Goal: Information Seeking & Learning: Learn about a topic

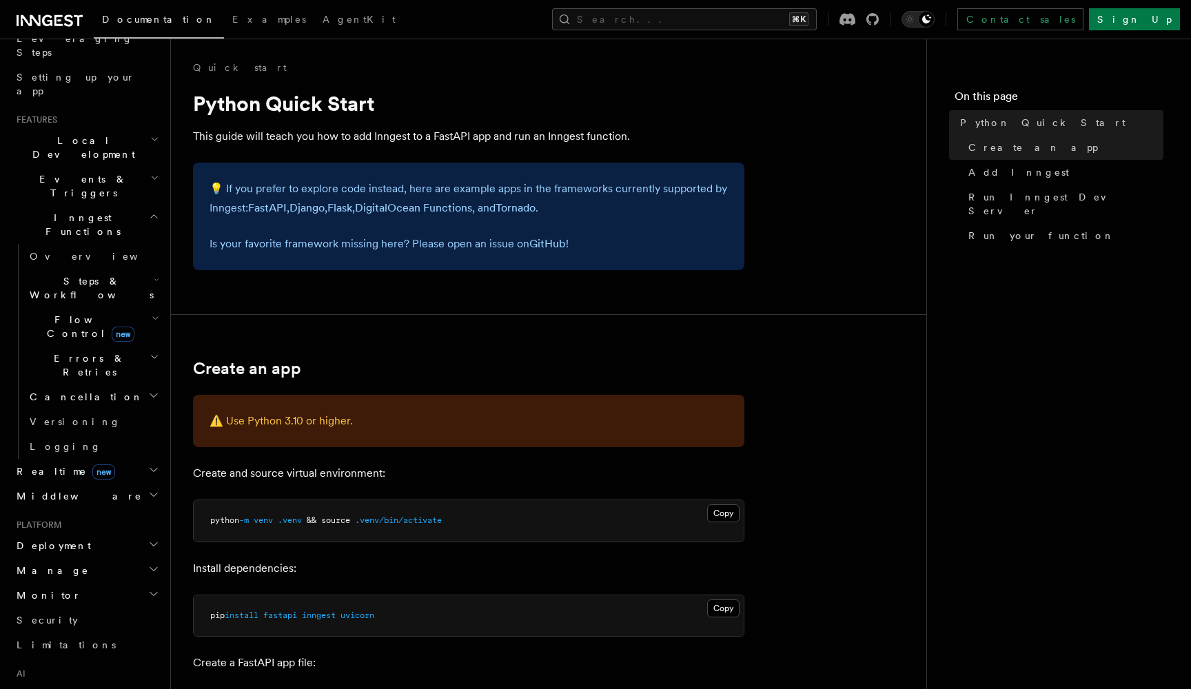
scroll to position [211, 0]
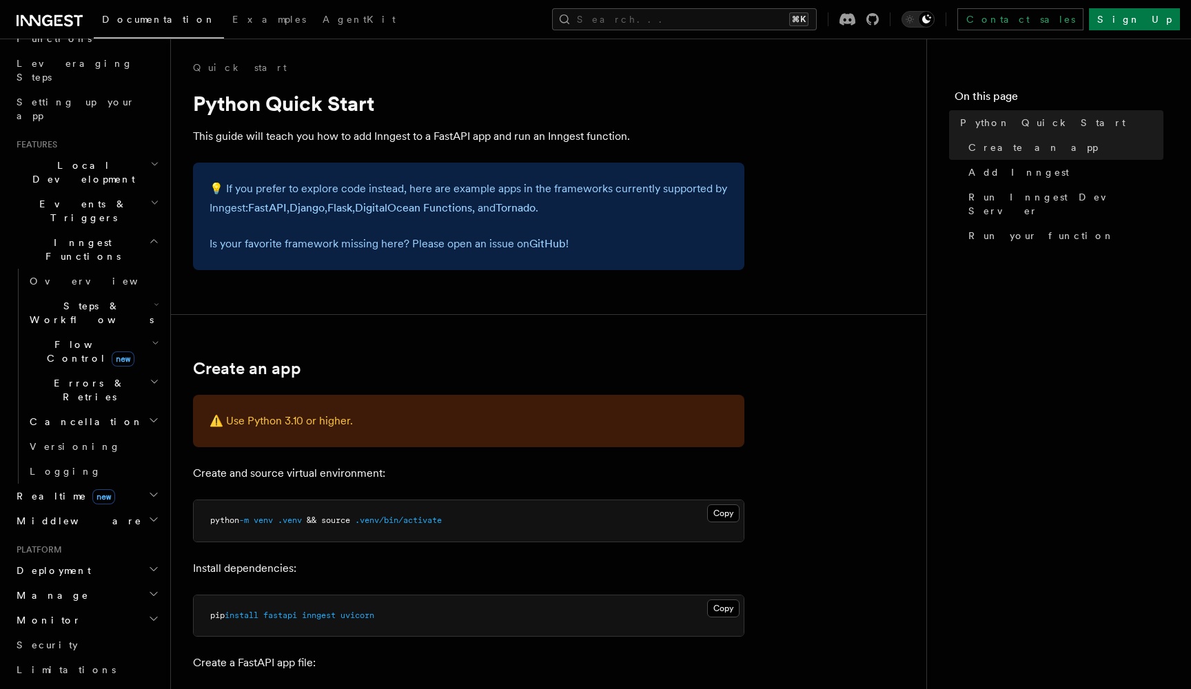
click at [152, 376] on icon "button" at bounding box center [155, 381] width 10 height 11
click at [147, 332] on h2 "Flow Control new" at bounding box center [93, 351] width 138 height 39
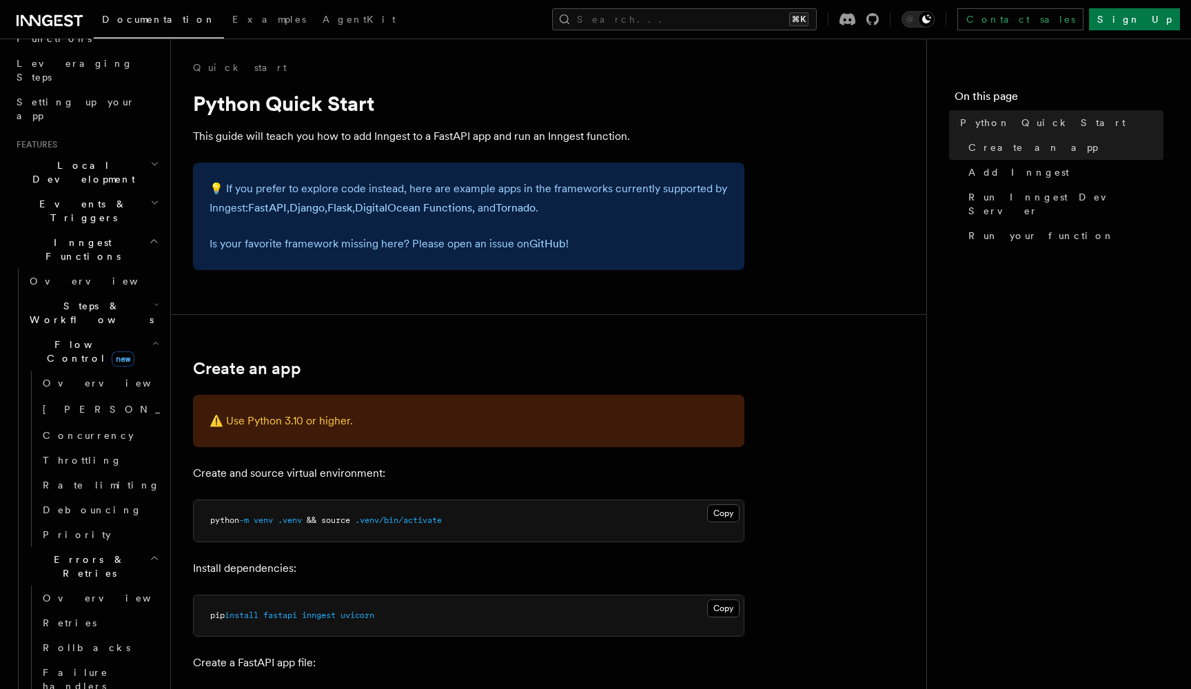
click at [154, 299] on icon "button" at bounding box center [157, 304] width 6 height 11
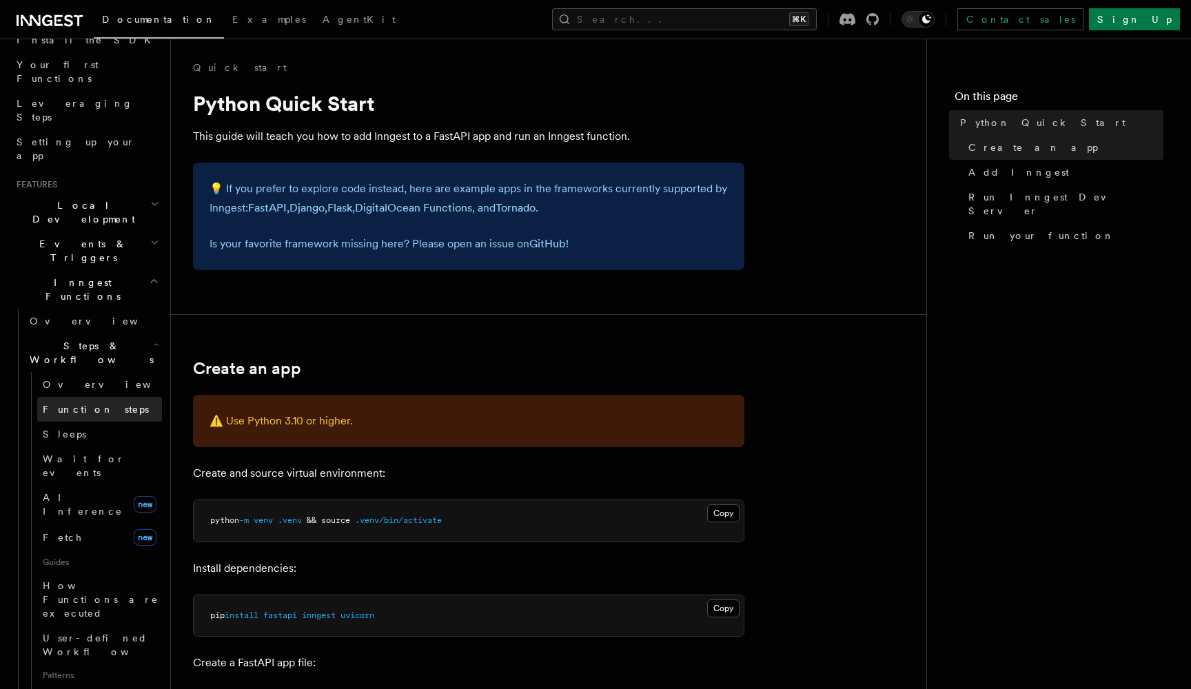
scroll to position [166, 0]
click at [151, 285] on icon "button" at bounding box center [154, 286] width 6 height 3
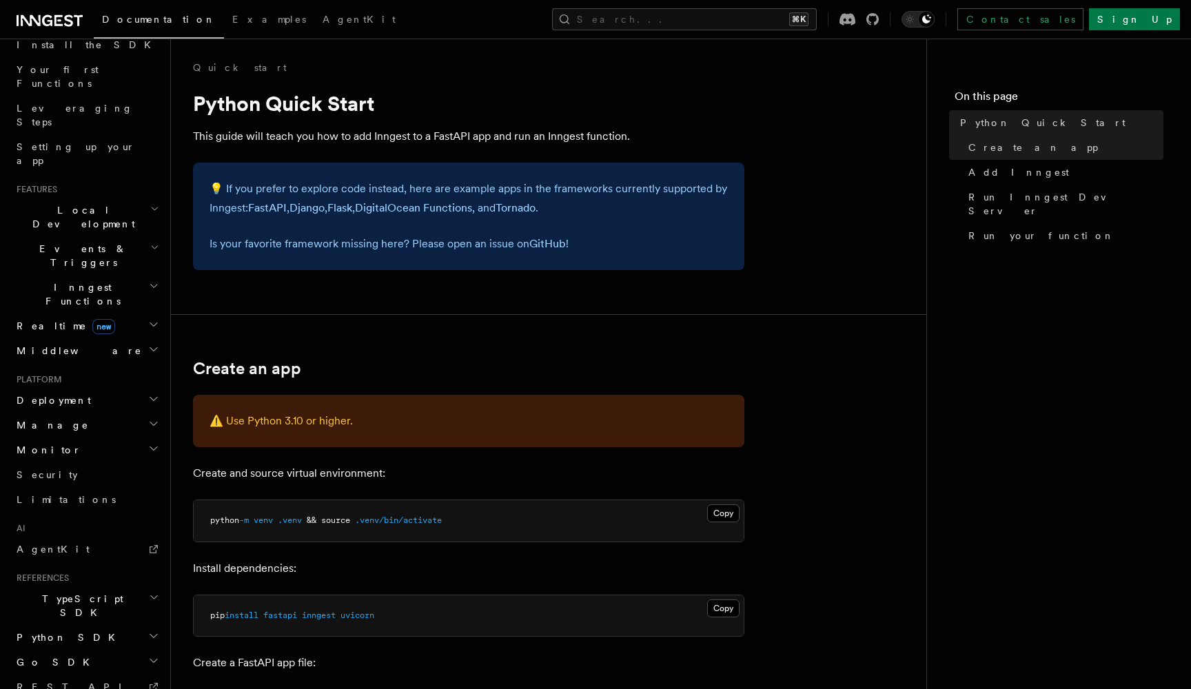
click at [148, 236] on h2 "Events & Triggers" at bounding box center [86, 255] width 151 height 39
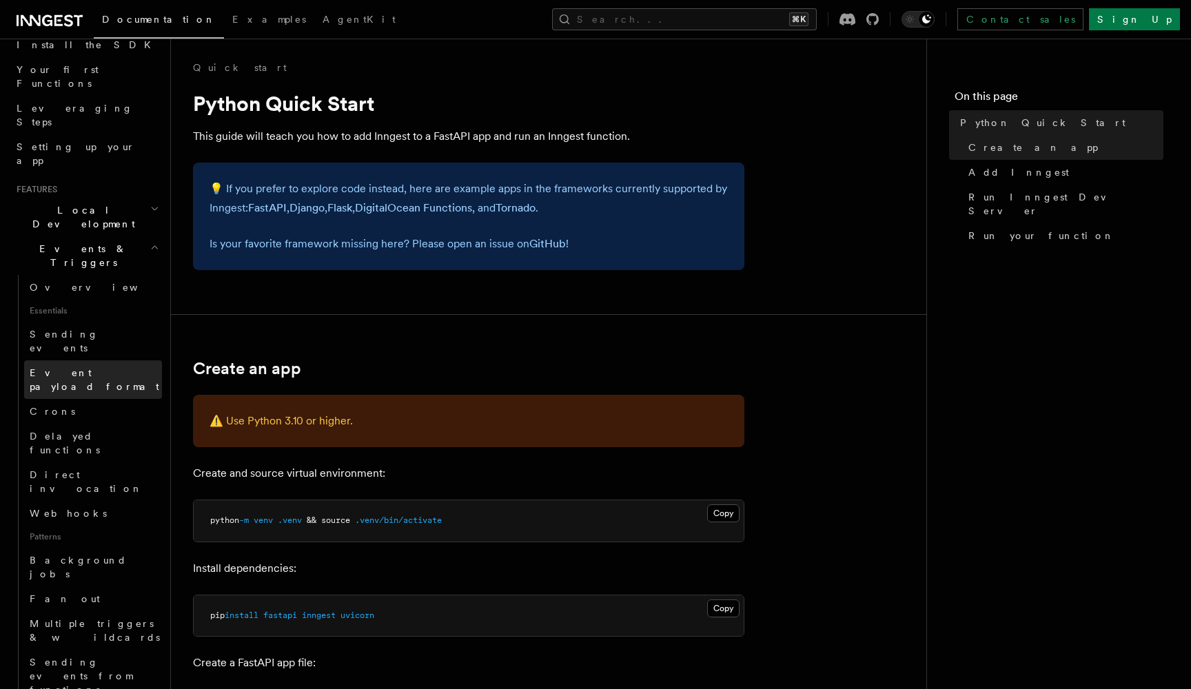
click at [69, 367] on span "Event payload format" at bounding box center [95, 379] width 130 height 25
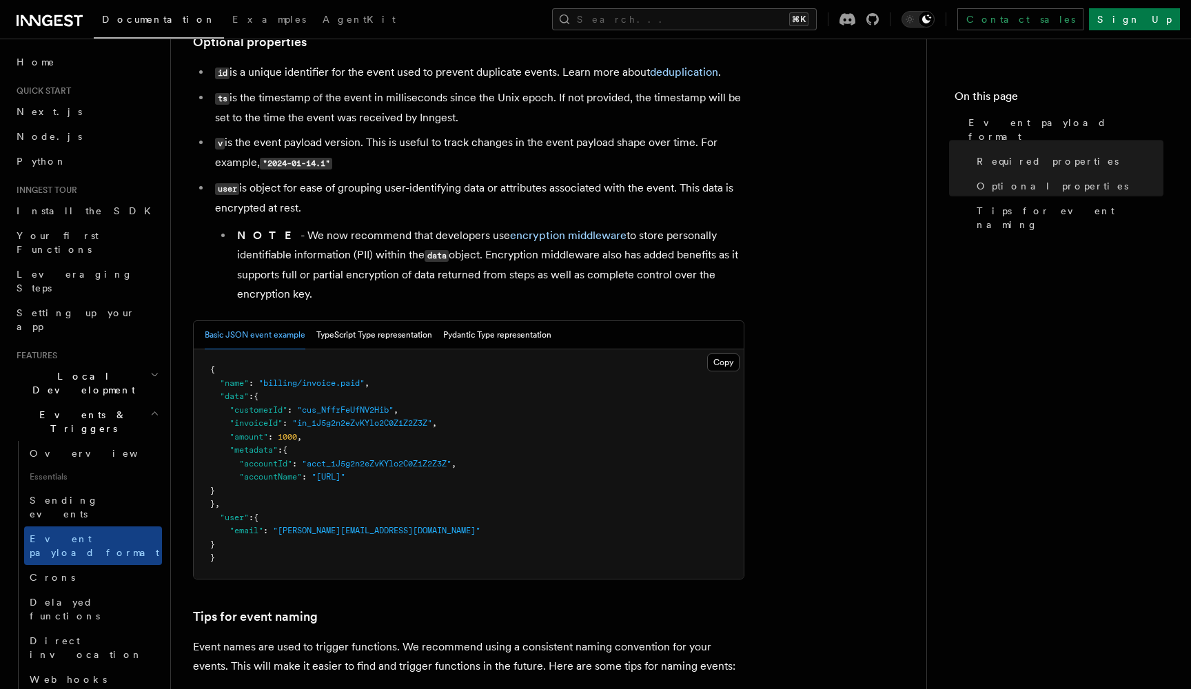
scroll to position [360, 0]
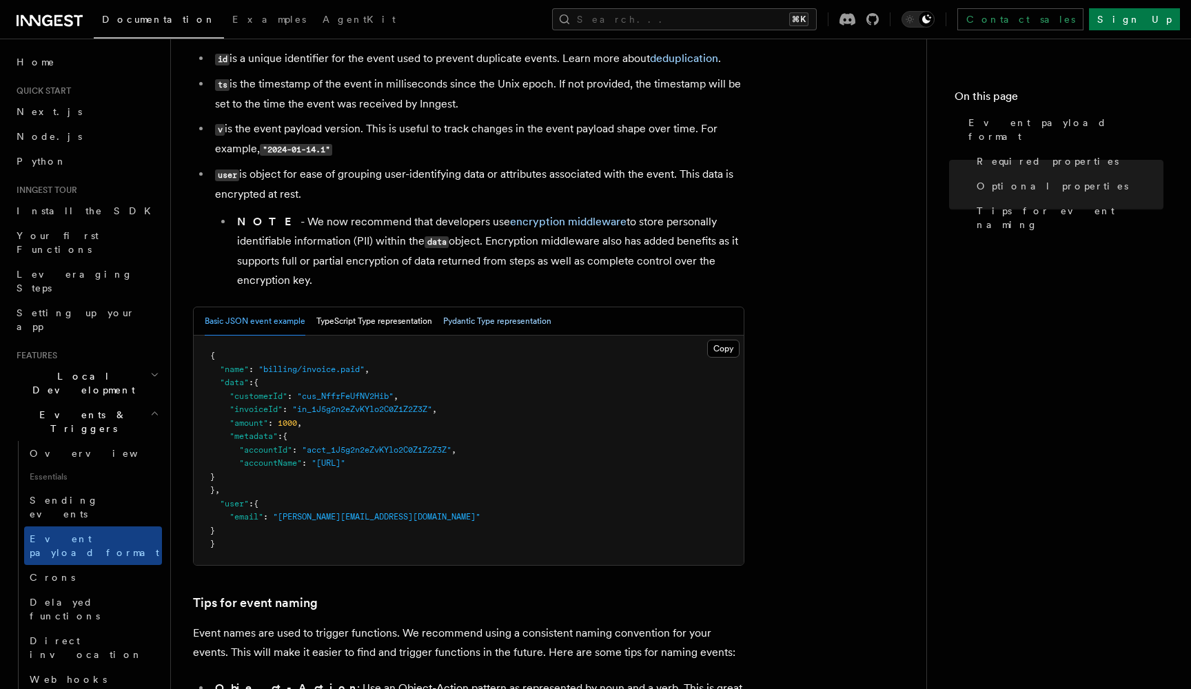
click at [468, 325] on button "Pydantic Type representation" at bounding box center [497, 321] width 108 height 28
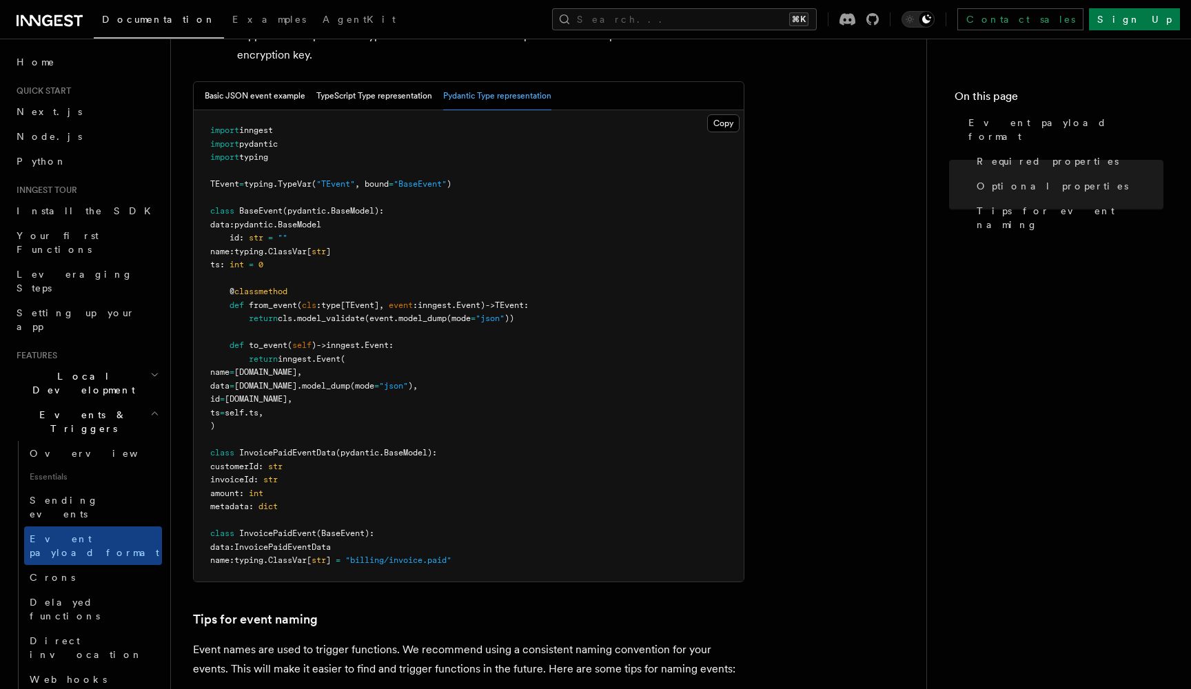
scroll to position [586, 0]
click at [289, 529] on span "InvoicePaidEvent" at bounding box center [277, 534] width 77 height 10
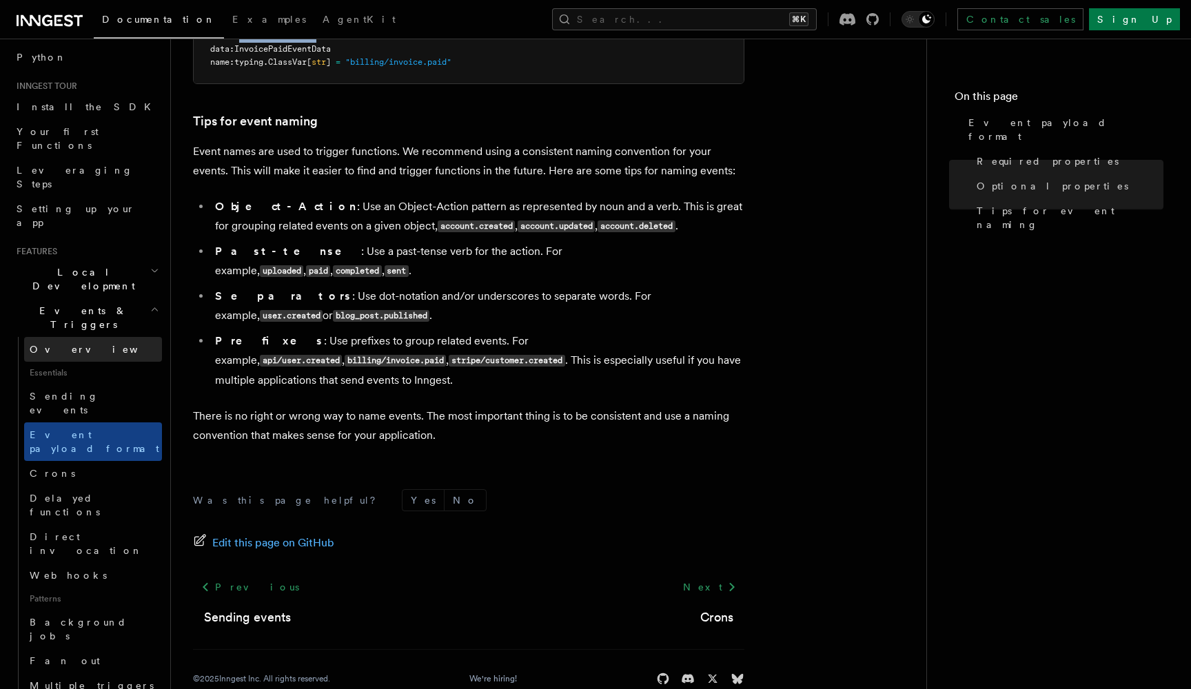
scroll to position [125, 0]
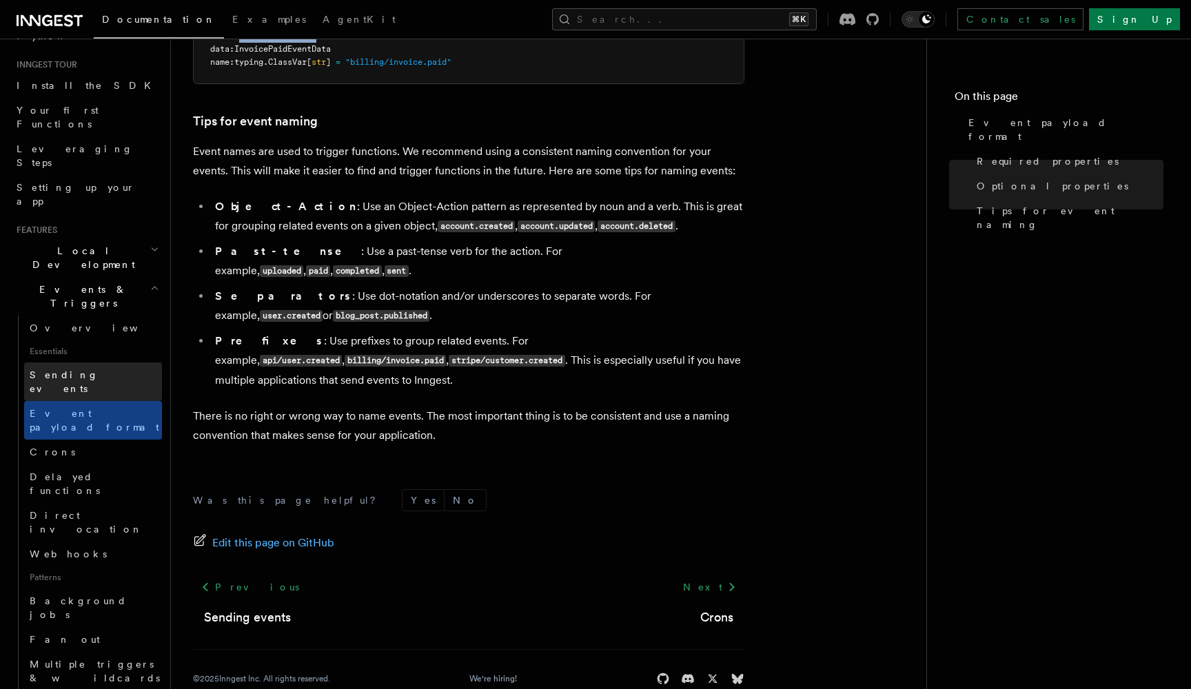
click at [76, 363] on link "Sending events" at bounding box center [93, 382] width 138 height 39
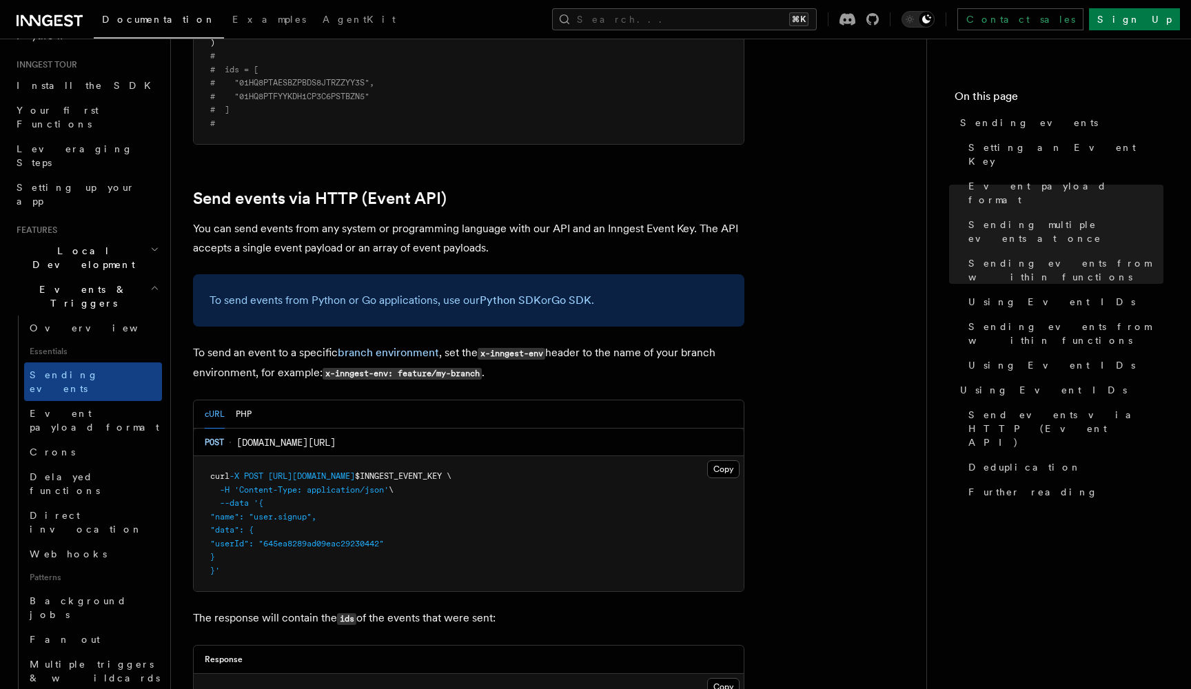
scroll to position [2639, 0]
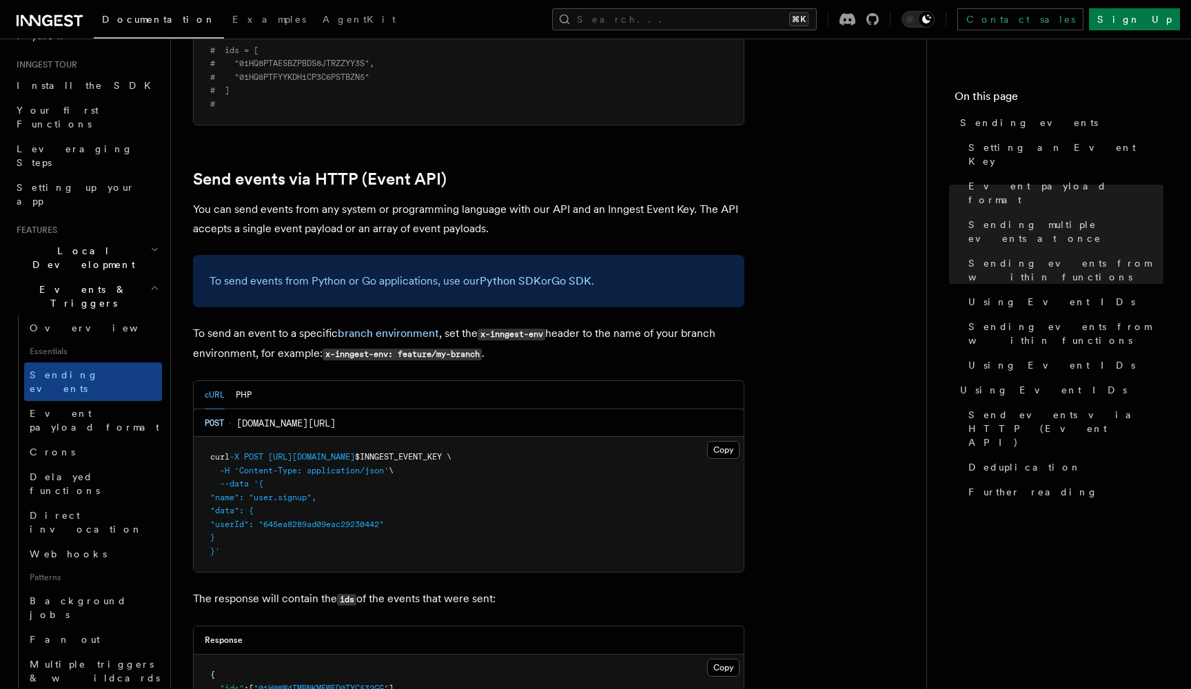
click at [200, 200] on p "You can send events from any system or programming language with our API and an…" at bounding box center [468, 219] width 551 height 39
click at [211, 200] on p "You can send events from any system or programming language with our API and an…" at bounding box center [468, 219] width 551 height 39
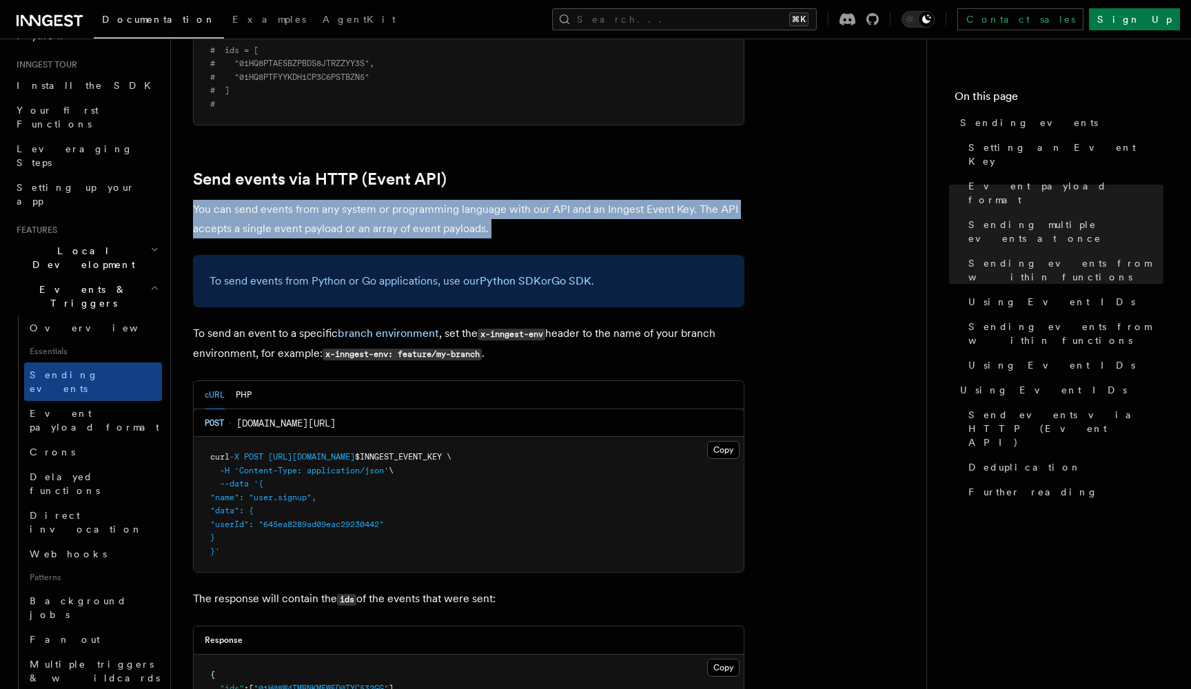
click at [236, 200] on p "You can send events from any system or programming language with our API and an…" at bounding box center [468, 219] width 551 height 39
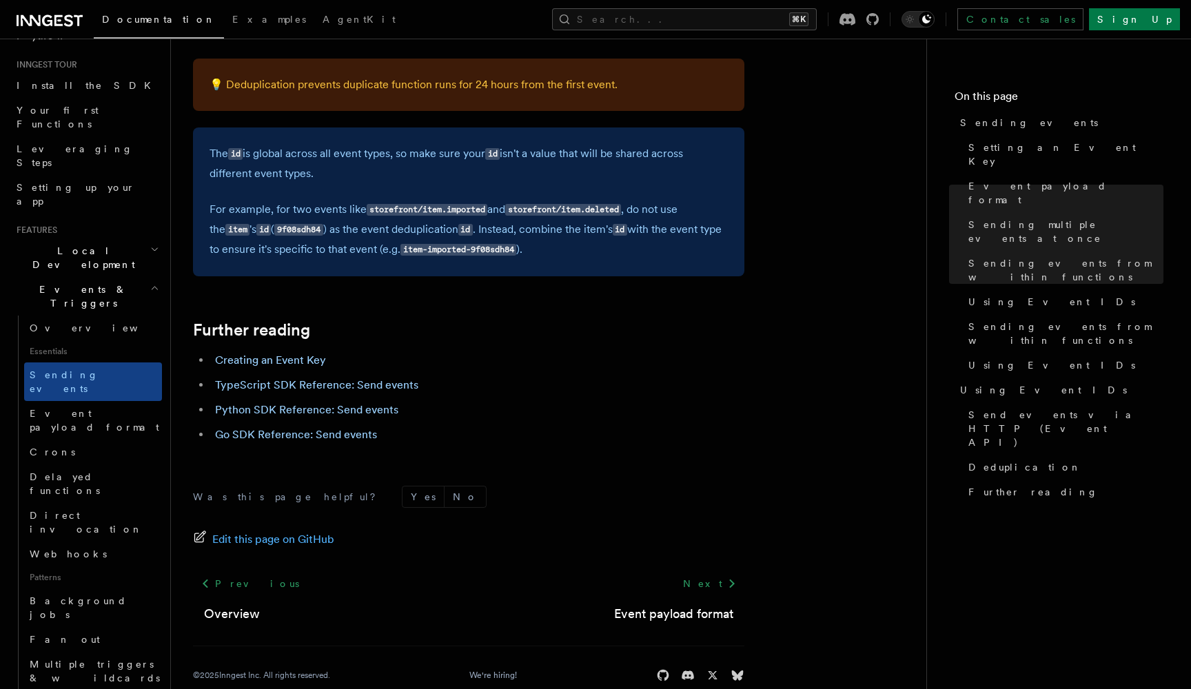
scroll to position [3678, 0]
click at [402, 321] on h2 "Further reading" at bounding box center [468, 330] width 551 height 19
click at [343, 404] on link "Python SDK Reference: Send events" at bounding box center [306, 410] width 183 height 13
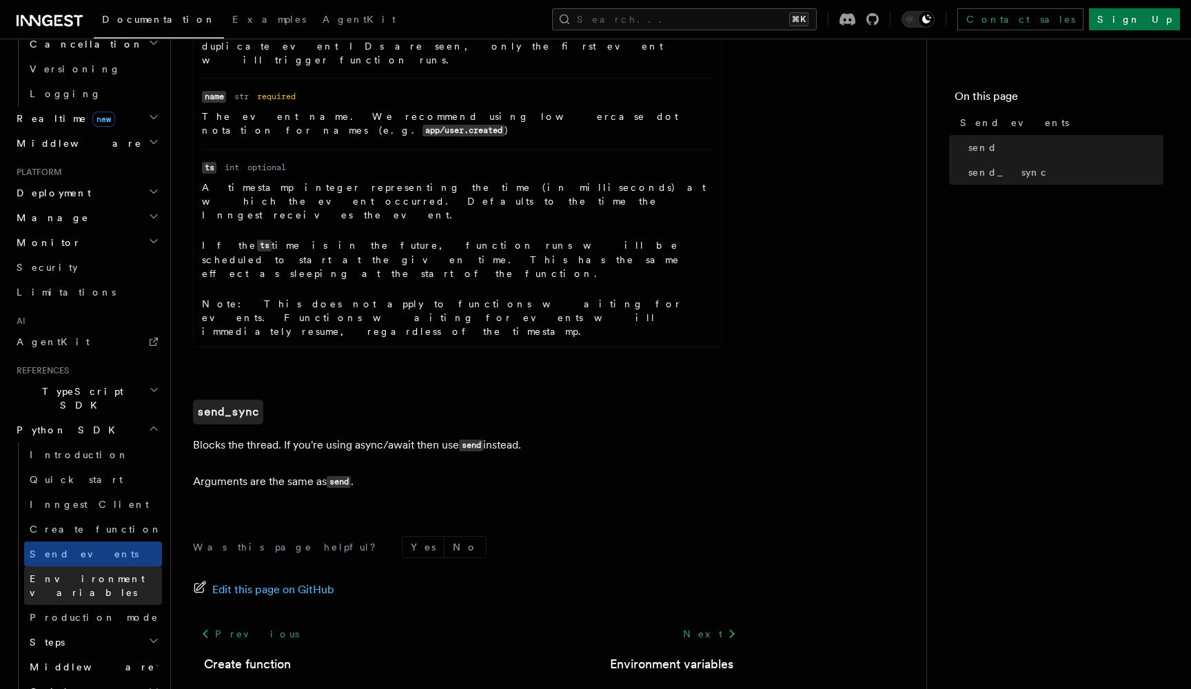
scroll to position [587, 0]
click at [72, 631] on h2 "Steps" at bounding box center [93, 643] width 138 height 25
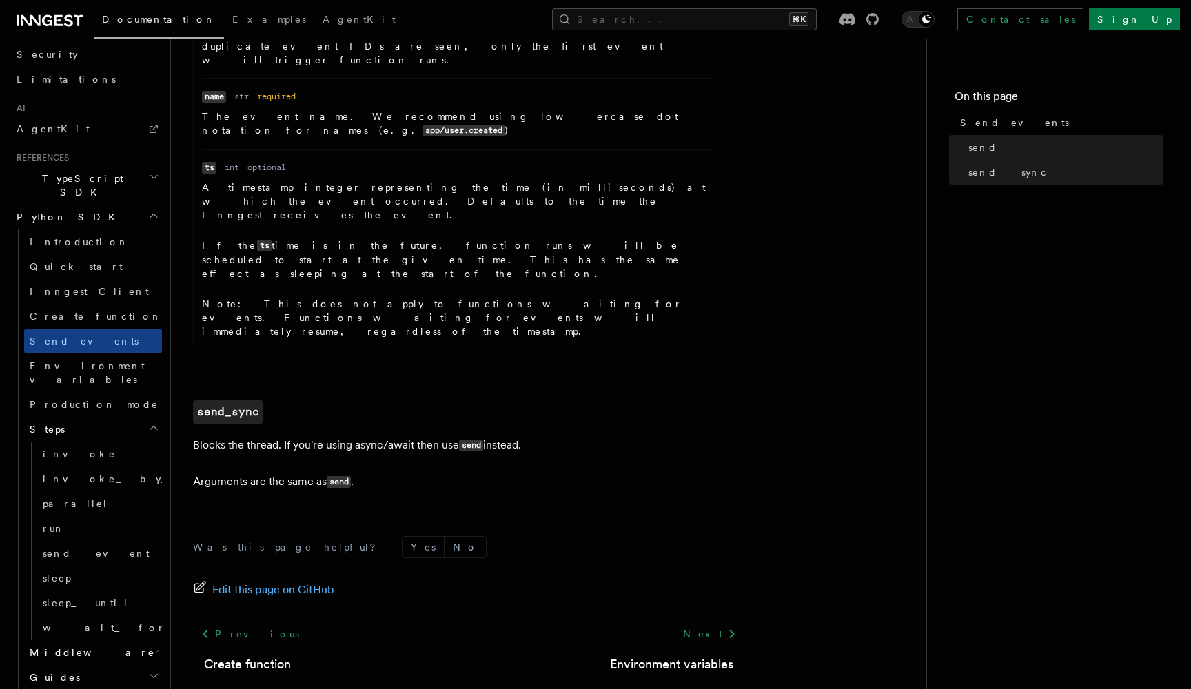
scroll to position [809, 0]
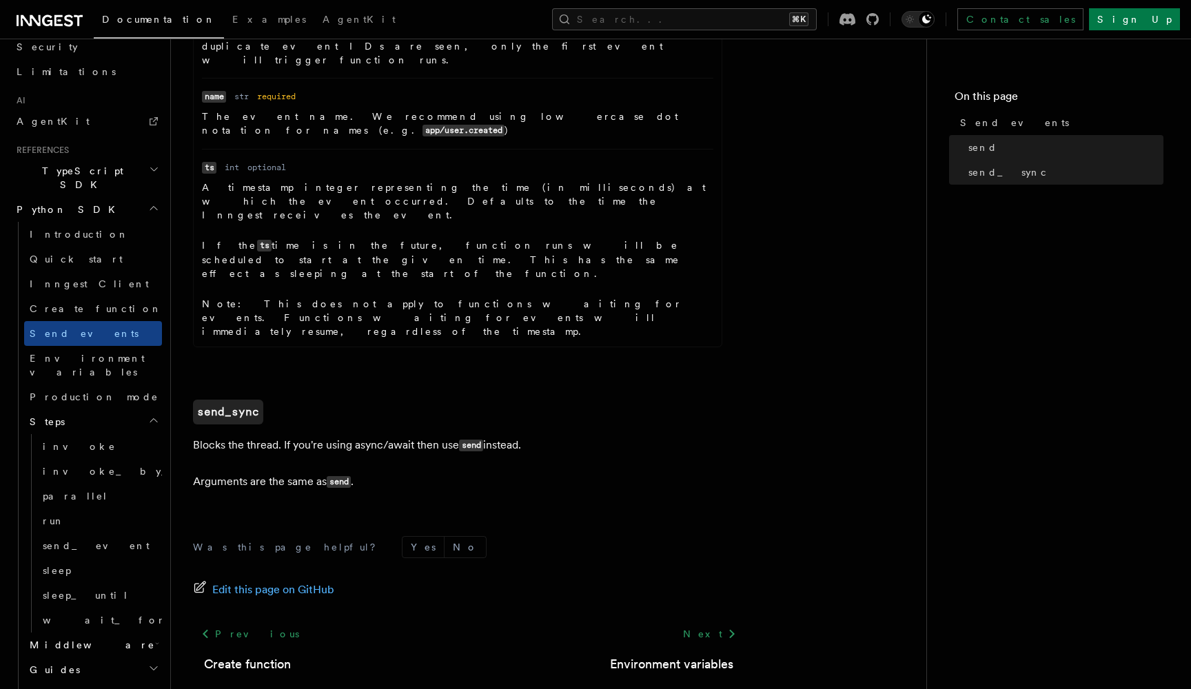
click at [74, 638] on span "Middleware" at bounding box center [89, 645] width 131 height 14
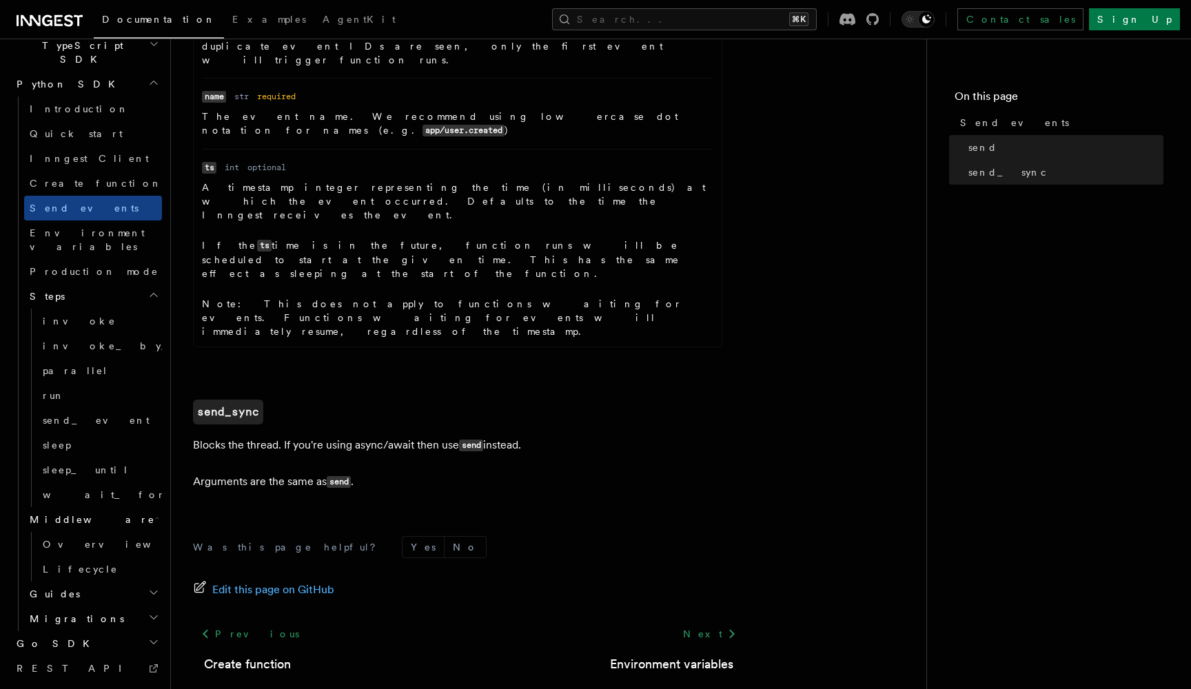
click at [71, 582] on h2 "Guides" at bounding box center [93, 594] width 138 height 25
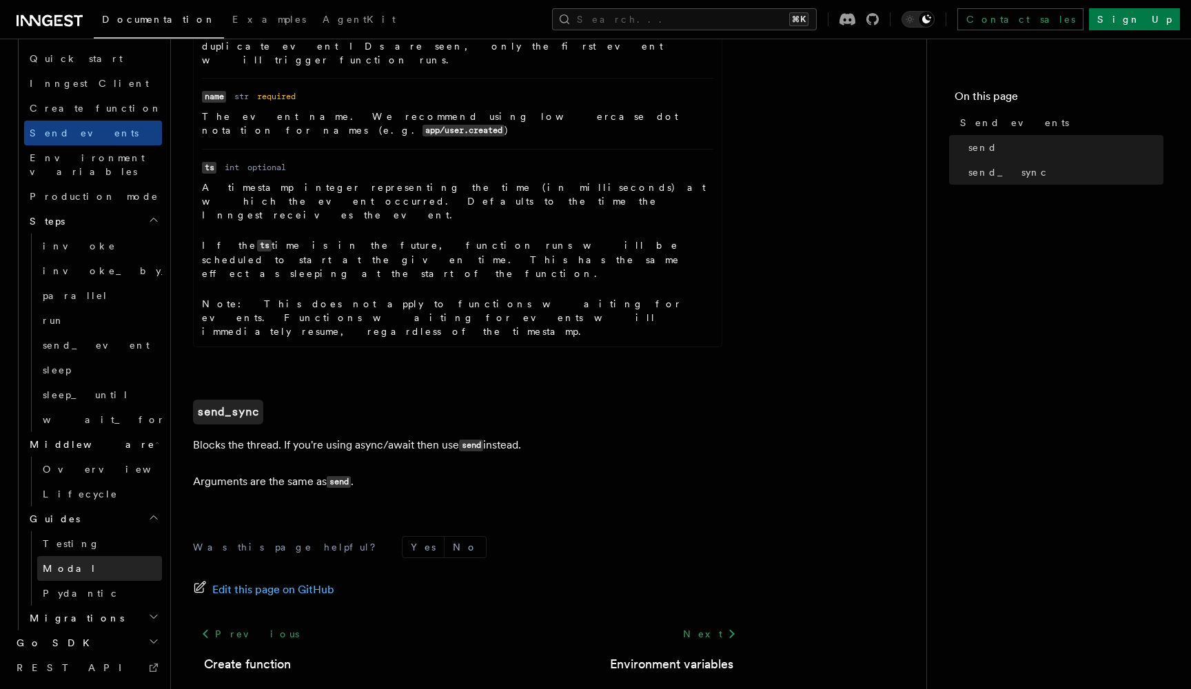
scroll to position [1009, 0]
click at [71, 612] on span "Migrations" at bounding box center [74, 619] width 100 height 14
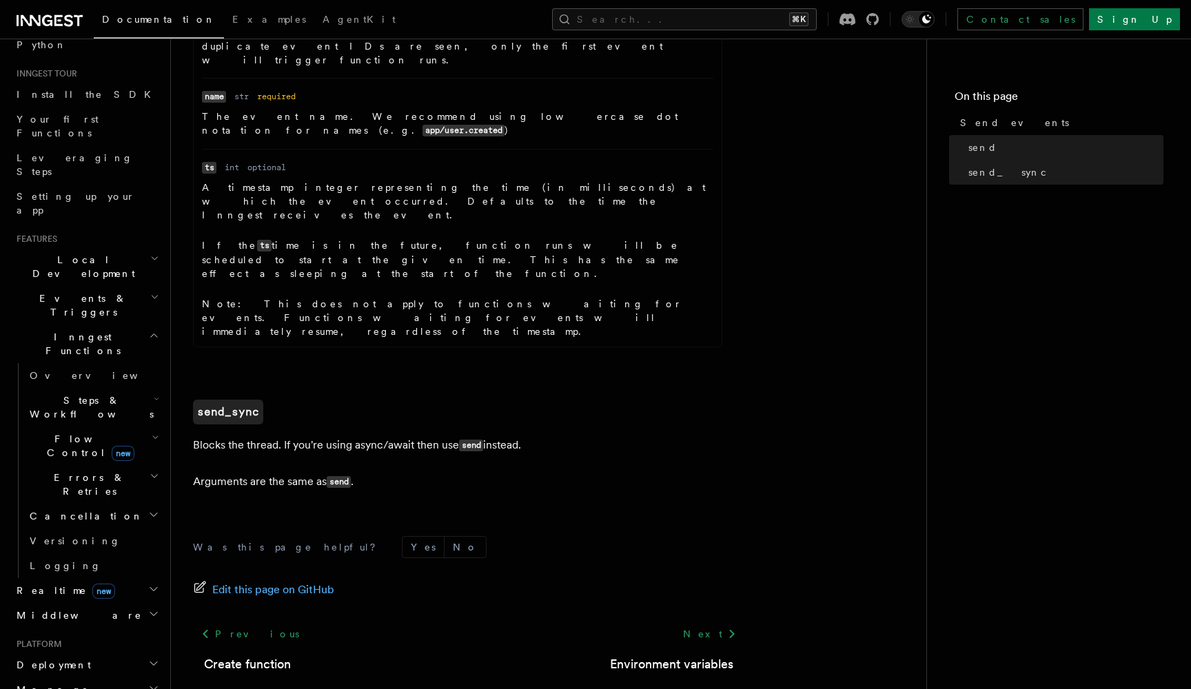
scroll to position [73, 0]
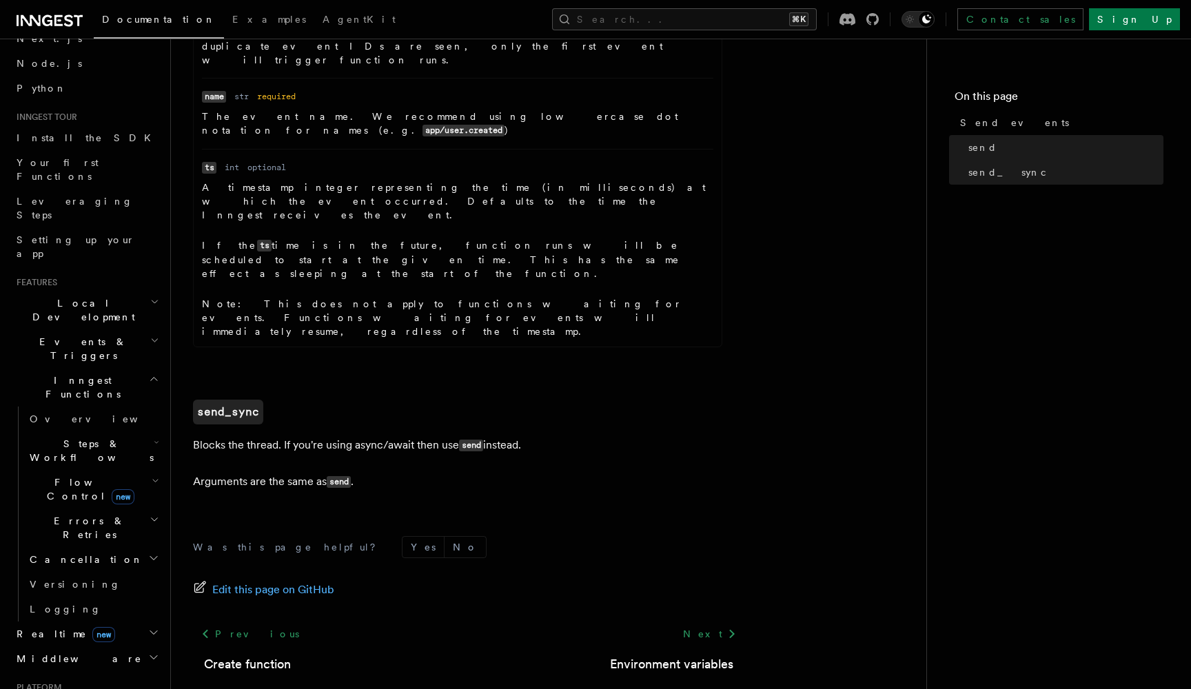
click at [154, 437] on icon "button" at bounding box center [157, 442] width 6 height 11
click at [70, 500] on span "Function steps" at bounding box center [96, 507] width 106 height 14
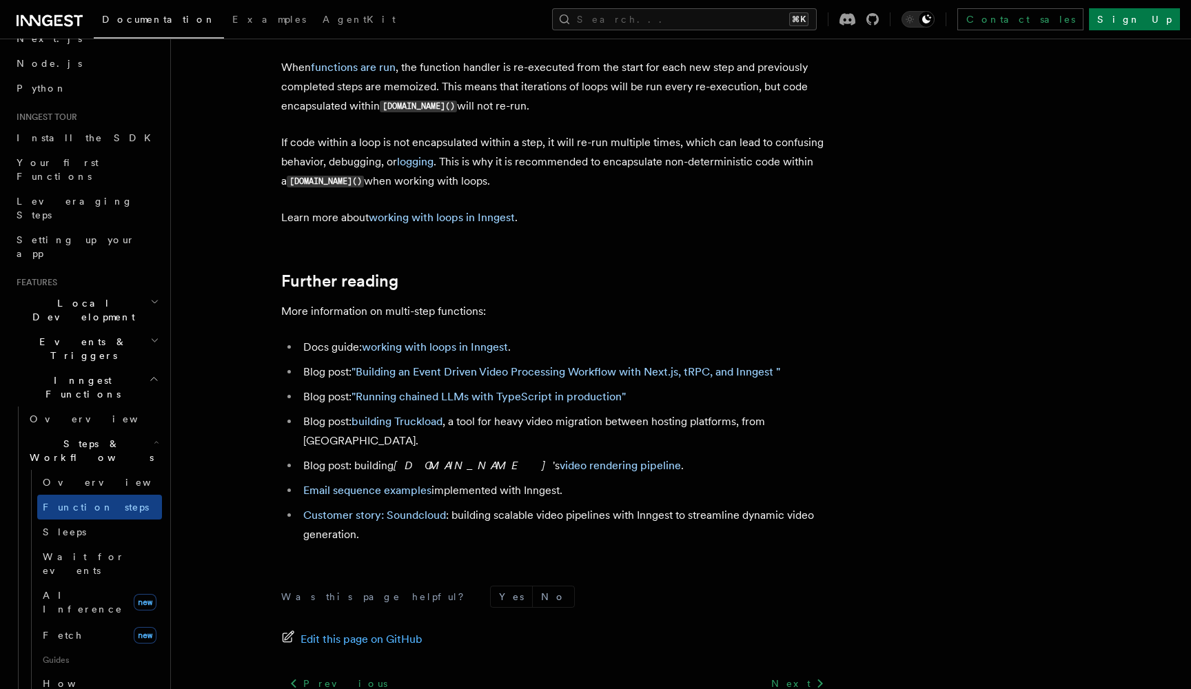
scroll to position [3554, 0]
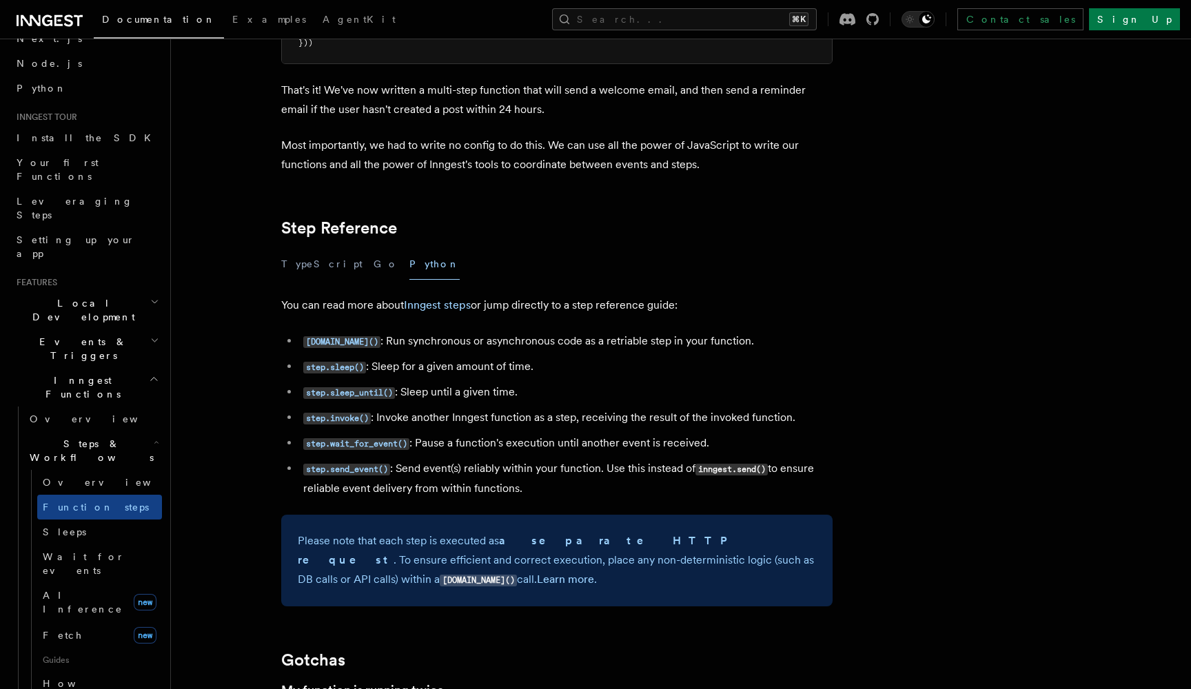
scroll to position [2185, 0]
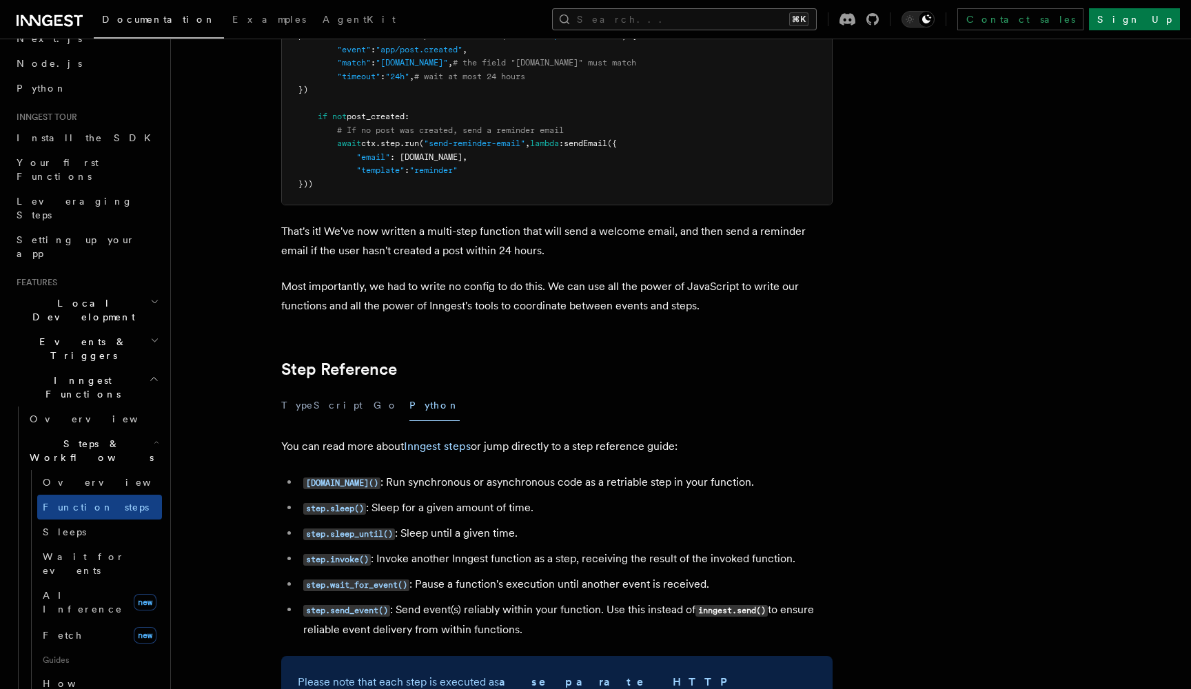
click at [743, 17] on button "Search... ⌘K" at bounding box center [684, 19] width 265 height 22
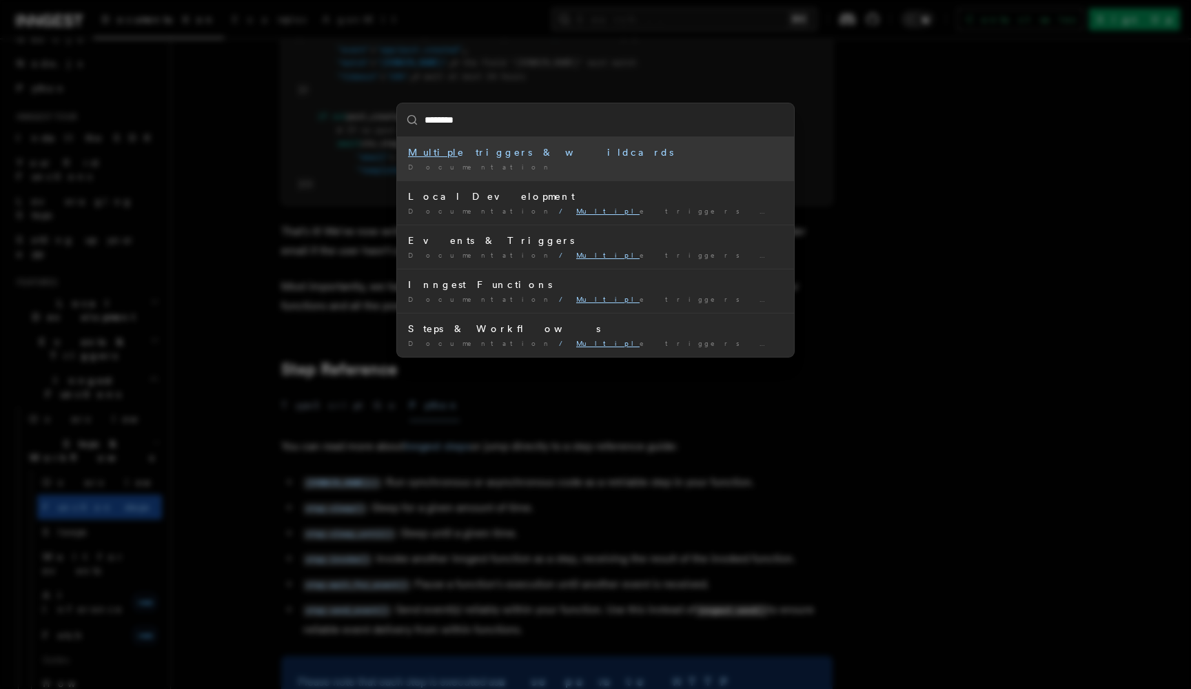
type input "********"
click at [461, 154] on div "Multiple triggers & wildcards" at bounding box center [595, 152] width 375 height 14
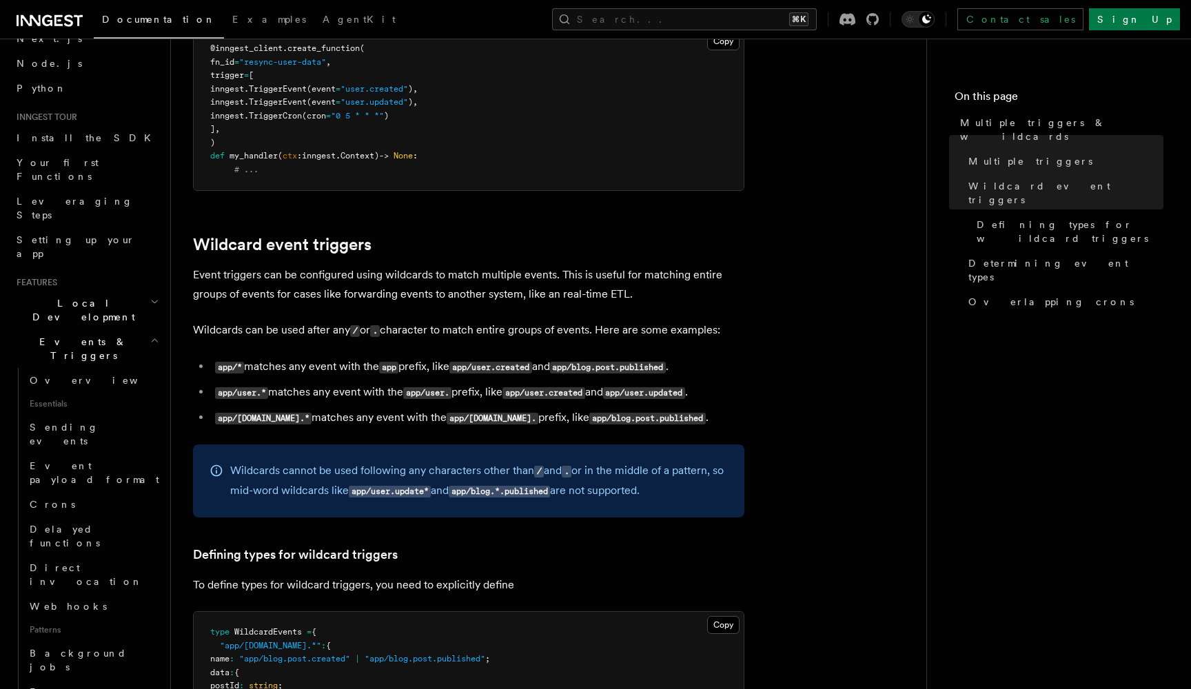
scroll to position [400, 0]
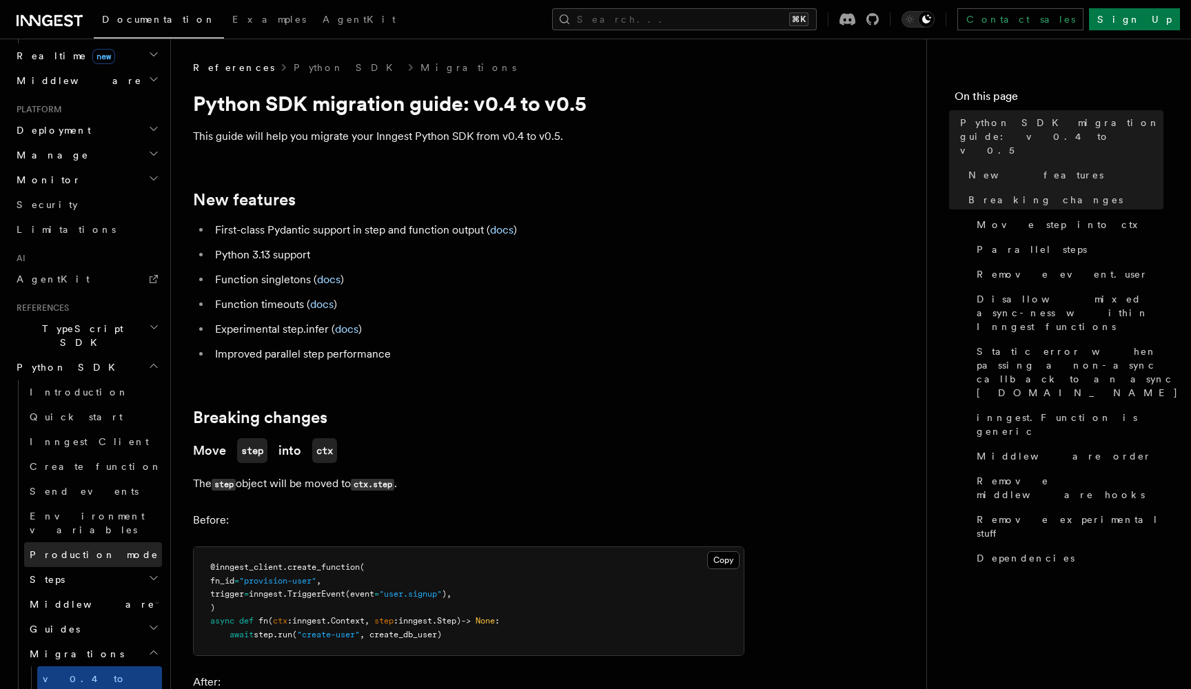
scroll to position [650, 0]
click at [89, 480] on link "Send events" at bounding box center [93, 492] width 138 height 25
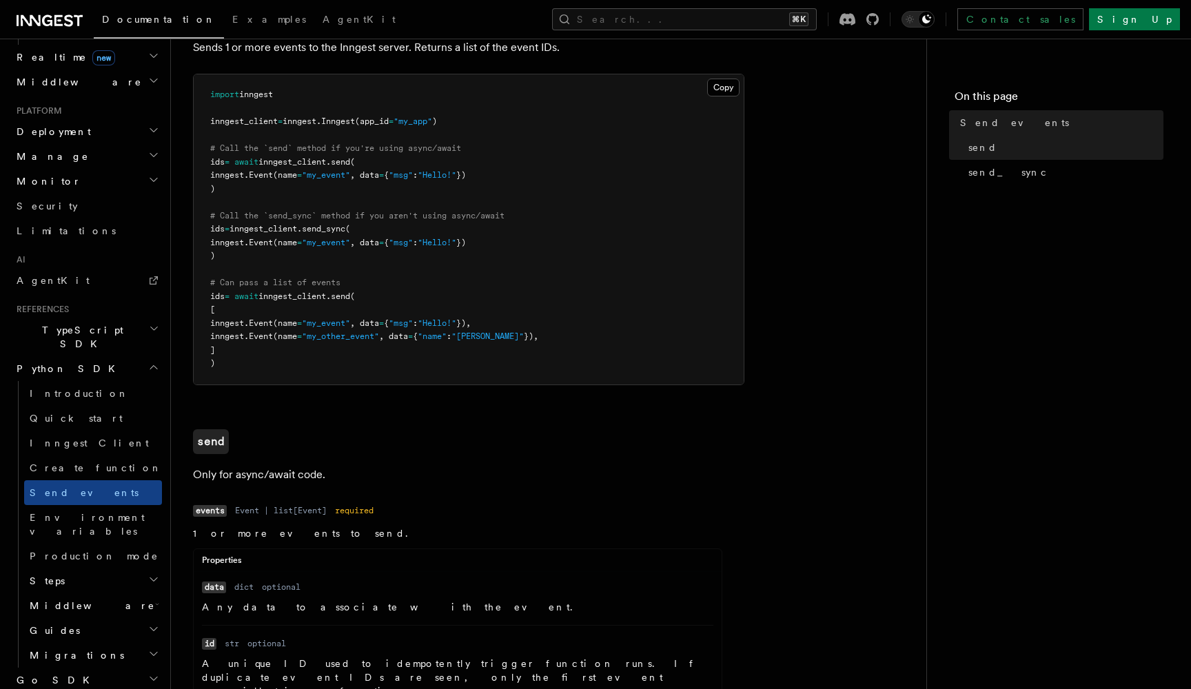
scroll to position [194, 0]
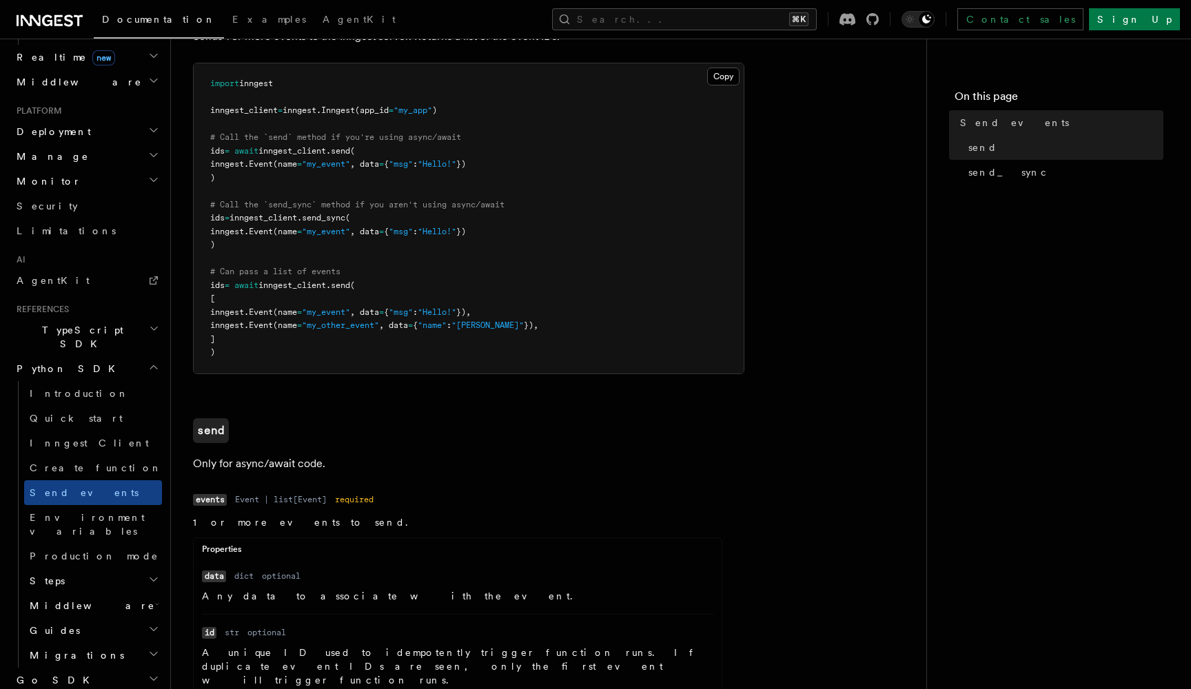
click at [52, 574] on span "Steps" at bounding box center [44, 581] width 41 height 14
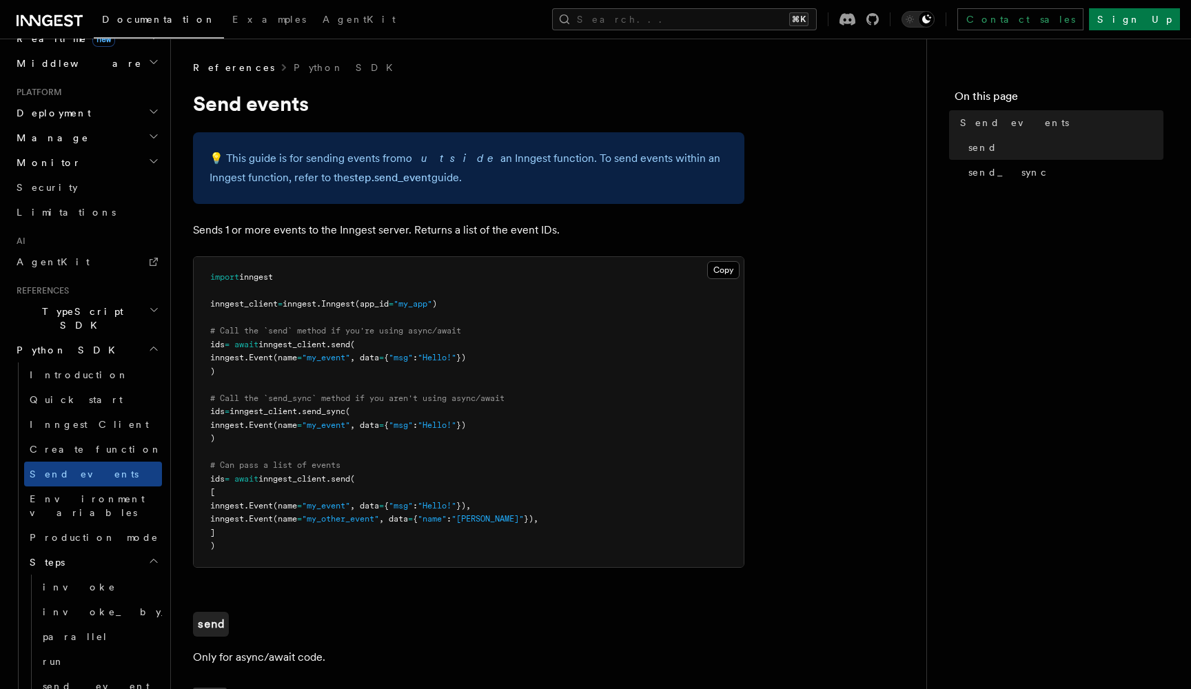
scroll to position [0, 0]
